Goal: Navigation & Orientation: Find specific page/section

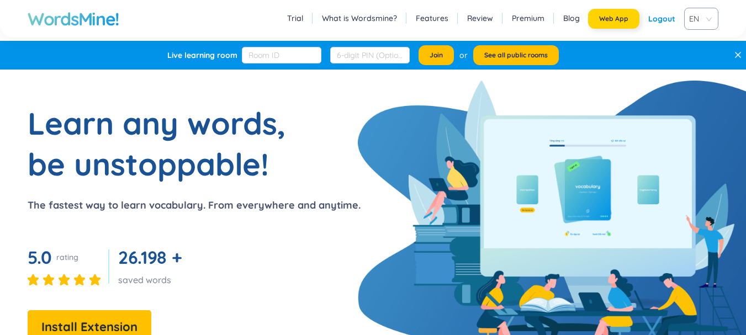
click at [609, 20] on span "Web App" at bounding box center [613, 18] width 29 height 9
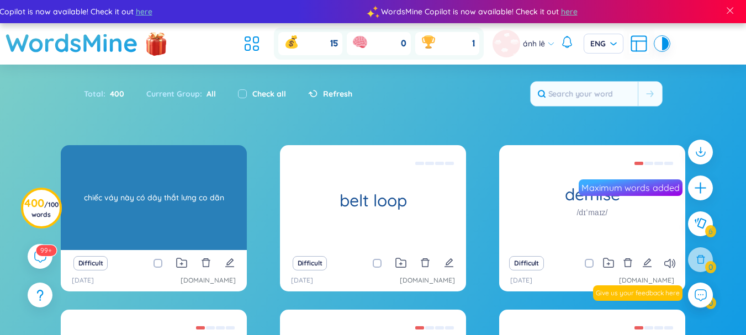
scroll to position [213, 0]
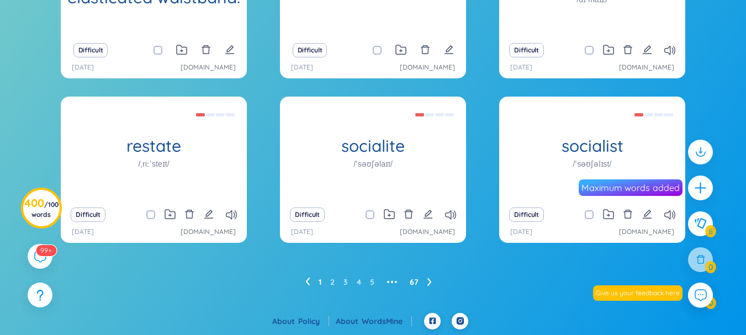
click at [413, 280] on link "67" at bounding box center [413, 282] width 9 height 17
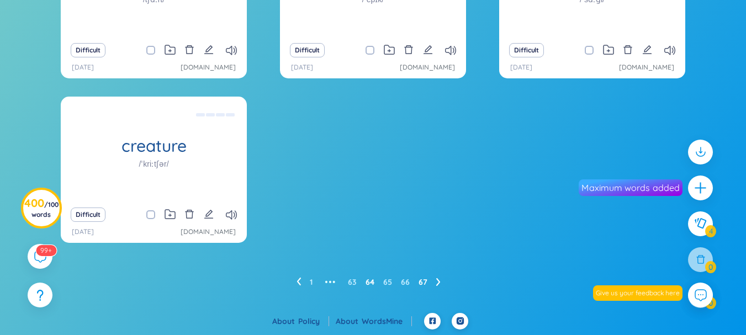
click at [367, 282] on link "64" at bounding box center [369, 282] width 9 height 17
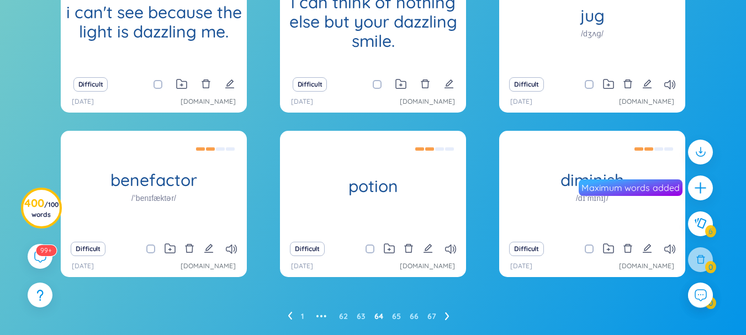
scroll to position [178, 0]
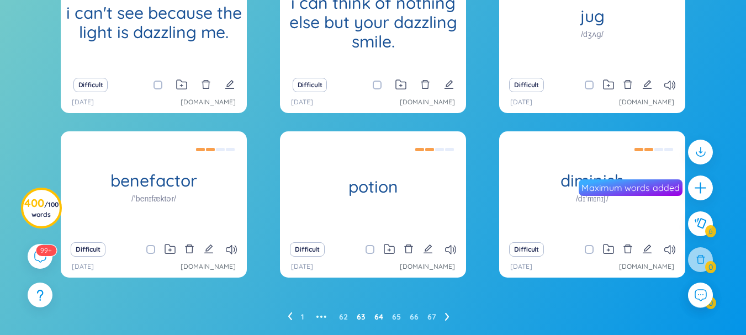
click at [359, 315] on link "63" at bounding box center [360, 316] width 9 height 17
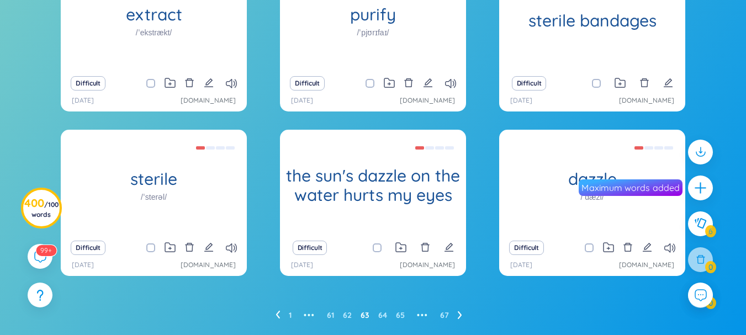
scroll to position [180, 0]
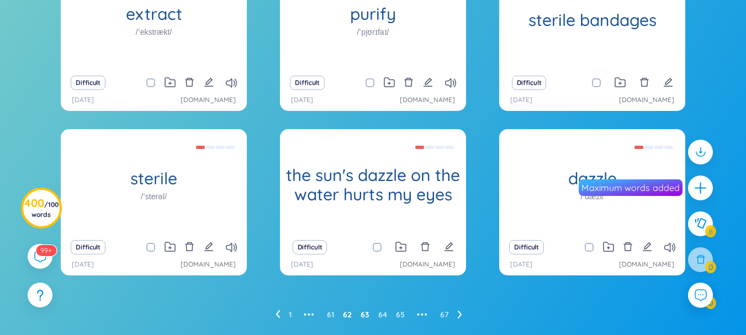
click at [345, 315] on link "62" at bounding box center [347, 314] width 9 height 17
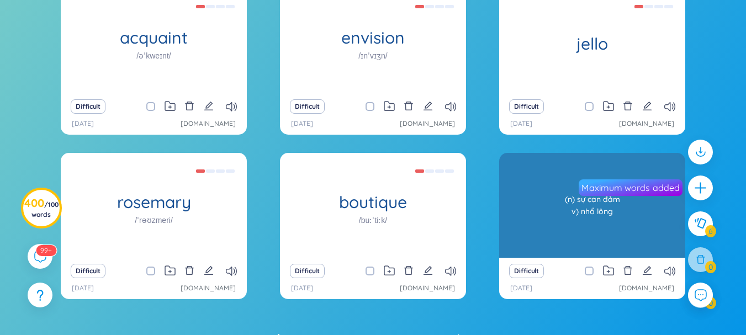
scroll to position [156, 0]
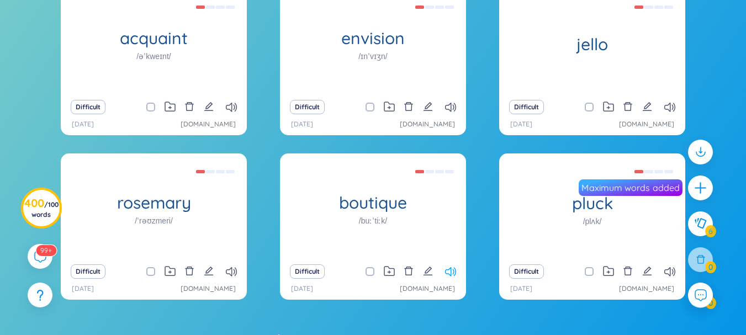
click at [450, 273] on icon at bounding box center [450, 271] width 11 height 9
